Goal: Information Seeking & Learning: Learn about a topic

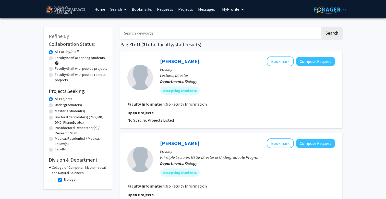
click at [74, 8] on img at bounding box center [65, 10] width 43 height 13
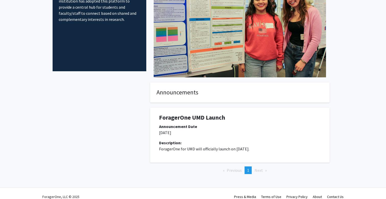
scroll to position [68, 0]
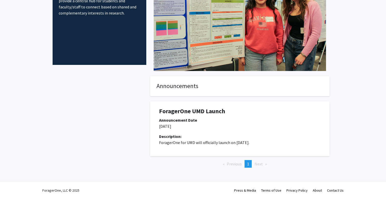
click at [187, 112] on h1 "ForagerOne UMD Launch" at bounding box center [239, 111] width 161 height 7
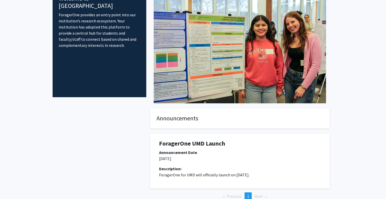
scroll to position [0, 0]
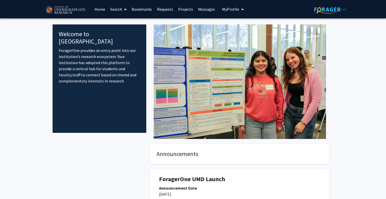
click at [118, 63] on p "ForagerOne provides an entry point into our institution’s research ecosystem. Y…" at bounding box center [99, 65] width 81 height 37
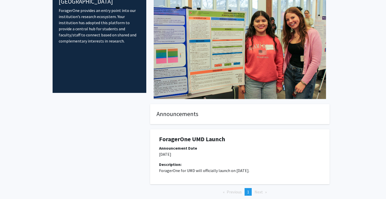
scroll to position [68, 0]
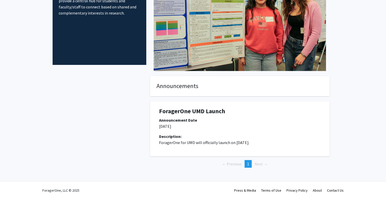
click at [248, 164] on span "1" at bounding box center [248, 164] width 2 height 5
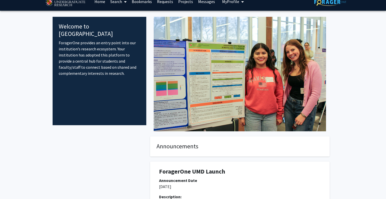
scroll to position [0, 0]
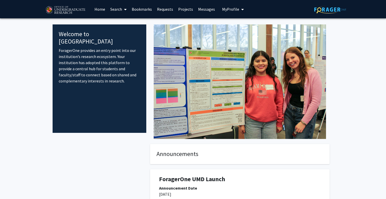
click at [188, 12] on link "Projects" at bounding box center [185, 9] width 20 height 18
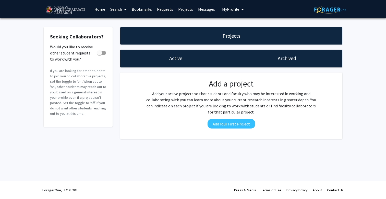
click at [117, 10] on link "Search" at bounding box center [118, 9] width 21 height 18
click at [118, 24] on span "Faculty/Staff" at bounding box center [126, 23] width 37 height 10
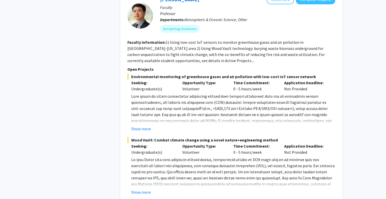
scroll to position [676, 0]
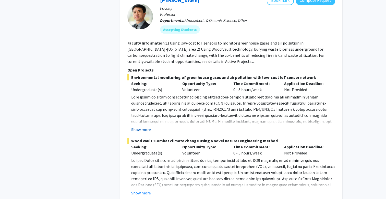
click at [143, 127] on button "Show more" at bounding box center [141, 130] width 20 height 6
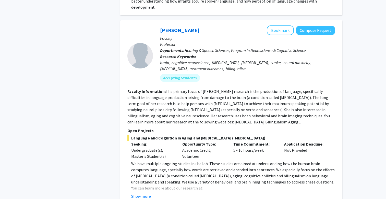
scroll to position [1762, 0]
click at [142, 193] on button "Show more" at bounding box center [141, 196] width 20 height 6
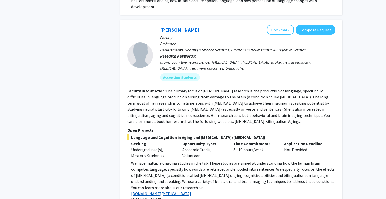
click at [146, 192] on link "www.aphasia.umd.edu" at bounding box center [161, 194] width 60 height 5
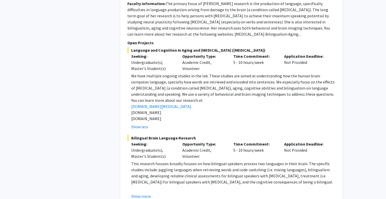
scroll to position [1850, 0]
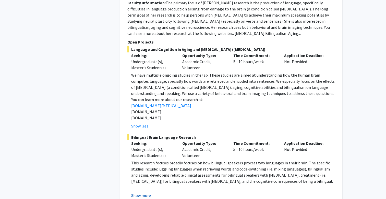
click at [147, 193] on button "Show more" at bounding box center [141, 196] width 20 height 6
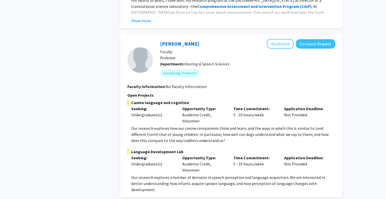
scroll to position [1578, 0]
click at [204, 125] on p "Our research explores how our canine companions think and learn, and the ways i…" at bounding box center [233, 134] width 204 height 18
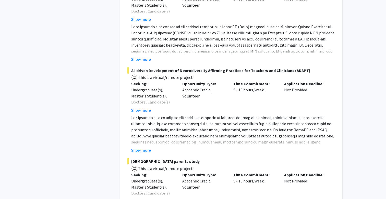
scroll to position [2458, 0]
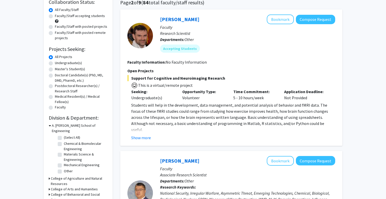
scroll to position [116, 0]
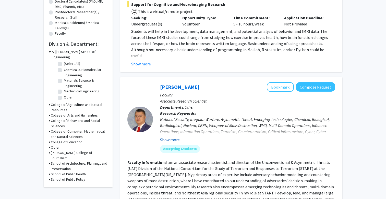
click at [173, 141] on button "Show more" at bounding box center [170, 140] width 20 height 6
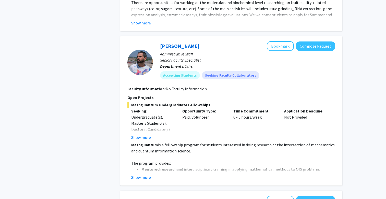
scroll to position [541, 0]
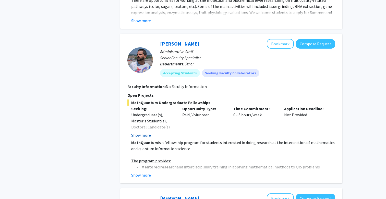
click at [145, 136] on button "Show more" at bounding box center [141, 135] width 20 height 6
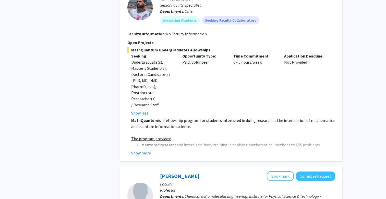
scroll to position [595, 0]
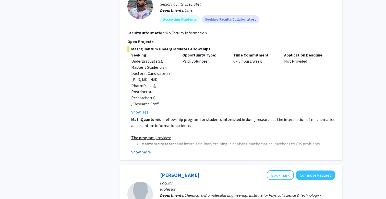
click at [144, 149] on button "Show more" at bounding box center [141, 152] width 20 height 6
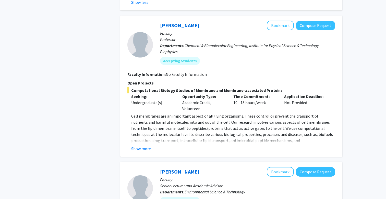
scroll to position [954, 0]
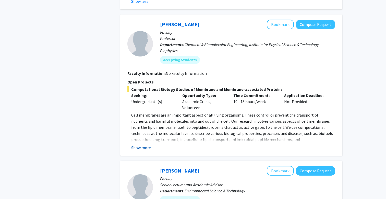
click at [146, 145] on button "Show more" at bounding box center [141, 148] width 20 height 6
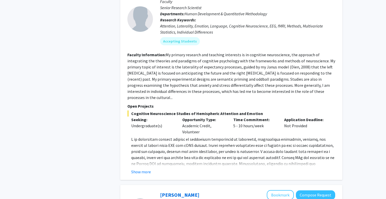
scroll to position [1453, 0]
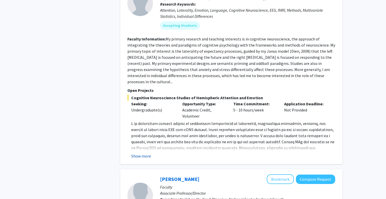
click at [148, 153] on button "Show more" at bounding box center [141, 156] width 20 height 6
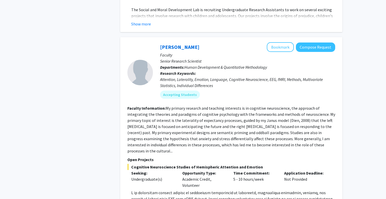
scroll to position [1384, 0]
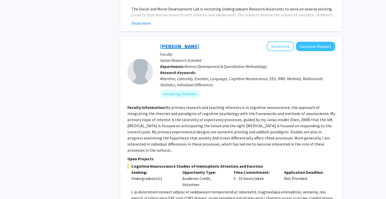
click at [180, 43] on link "[PERSON_NAME]" at bounding box center [179, 46] width 39 height 6
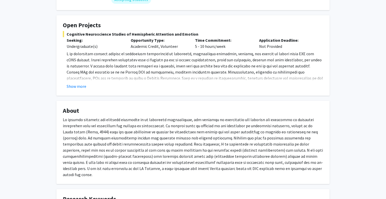
scroll to position [21, 0]
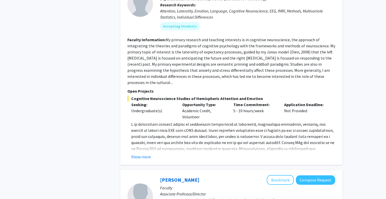
scroll to position [1180, 0]
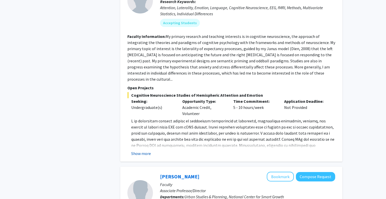
click at [144, 151] on button "Show more" at bounding box center [141, 154] width 20 height 6
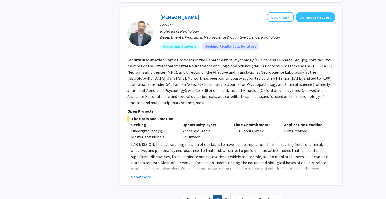
scroll to position [1511, 0]
click at [145, 174] on button "Show more" at bounding box center [141, 177] width 20 height 6
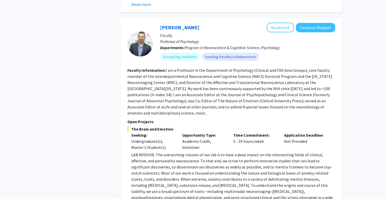
scroll to position [1496, 0]
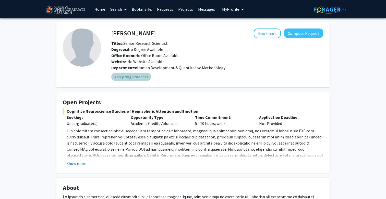
click at [139, 77] on mat-chip "Accepting Students" at bounding box center [131, 77] width 40 height 8
click at [77, 164] on button "Show more" at bounding box center [77, 164] width 20 height 6
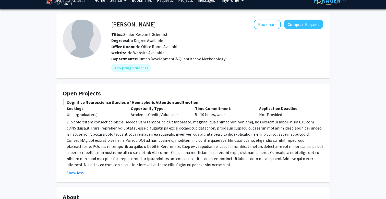
scroll to position [10, 0]
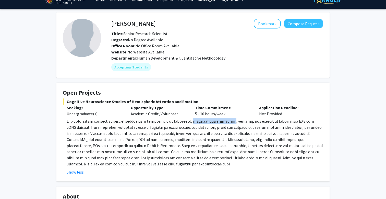
drag, startPoint x: 185, startPoint y: 122, endPoint x: 227, endPoint y: 122, distance: 41.6
click at [227, 122] on p at bounding box center [195, 142] width 256 height 49
copy p "hemispheric asymmetry"
click at [161, 147] on p at bounding box center [195, 142] width 256 height 49
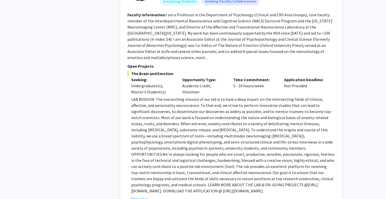
scroll to position [1584, 0]
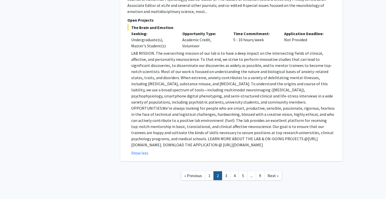
click at [159, 121] on p "LAB MISSION. The overarching mission of our lab is to have a deep impact on the…" at bounding box center [233, 99] width 204 height 98
drag, startPoint x: 136, startPoint y: 121, endPoint x: 177, endPoint y: 121, distance: 41.8
click at [177, 121] on p "LAB MISSION. The overarching mission of our lab is to have a deep impact on the…" at bounding box center [233, 99] width 204 height 98
copy p "https://shackmanlab.org"
